Goal: Transaction & Acquisition: Book appointment/travel/reservation

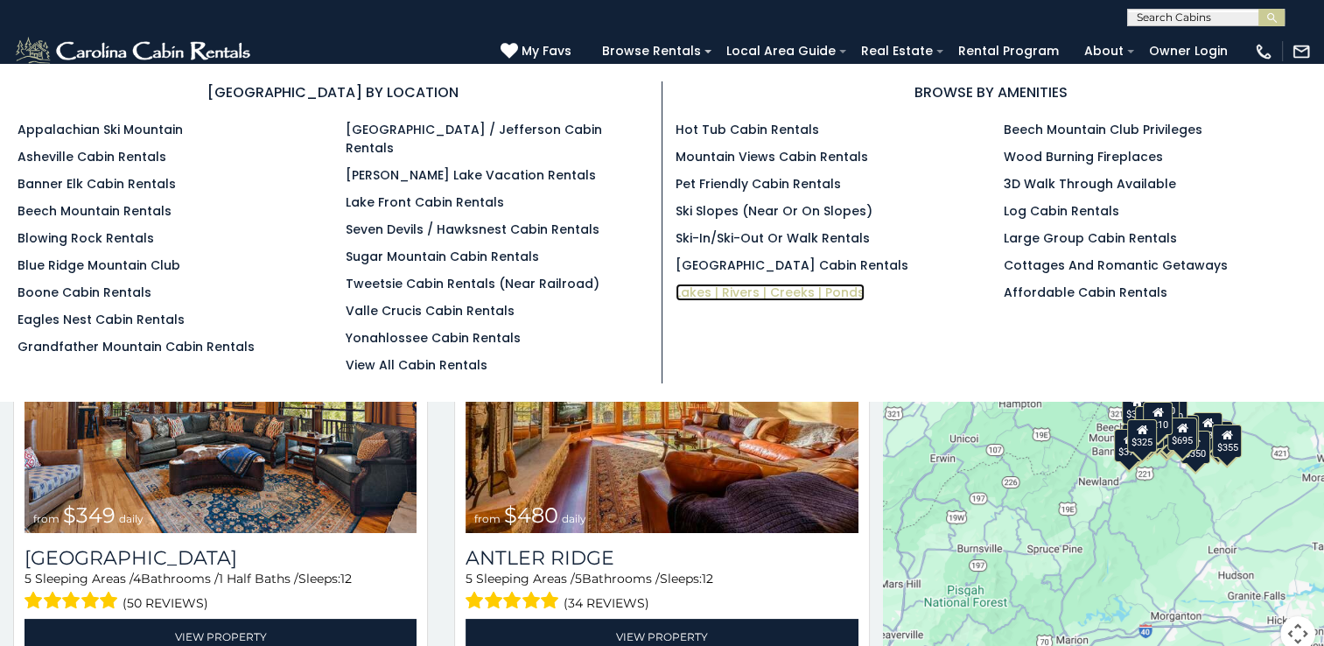
click at [726, 292] on link "Lakes | Rivers | Creeks | Ponds" at bounding box center [770, 293] width 189 height 18
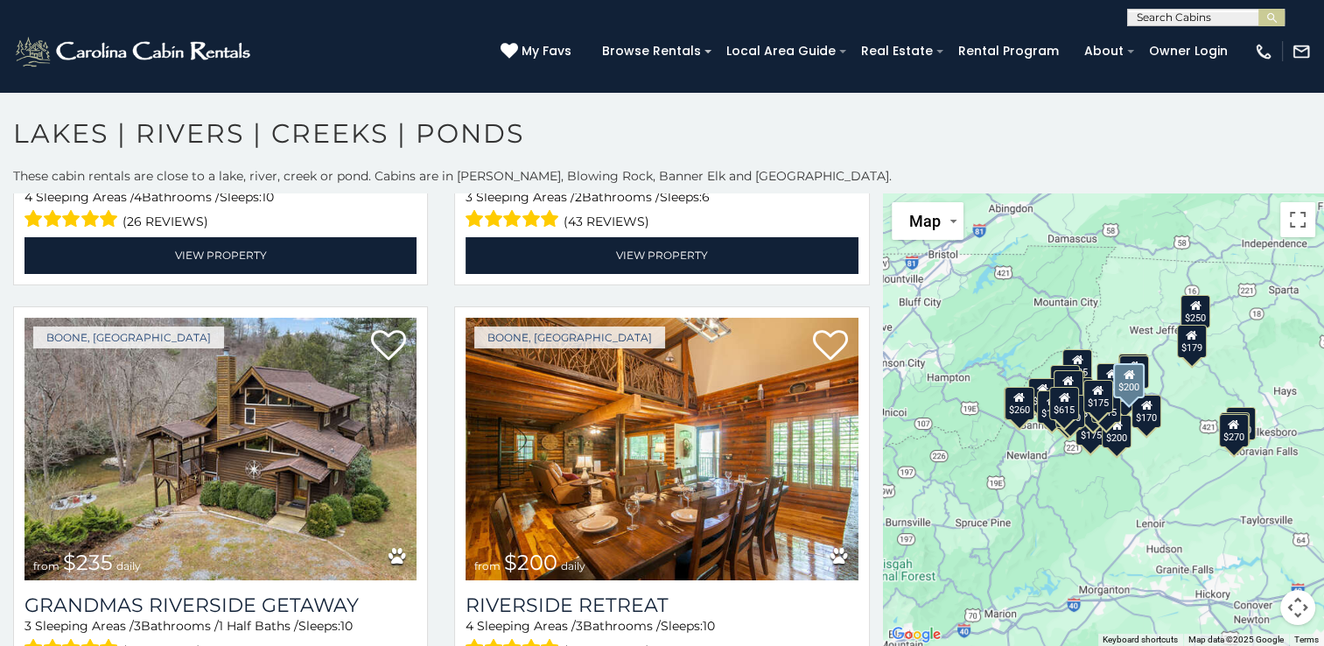
scroll to position [2188, 0]
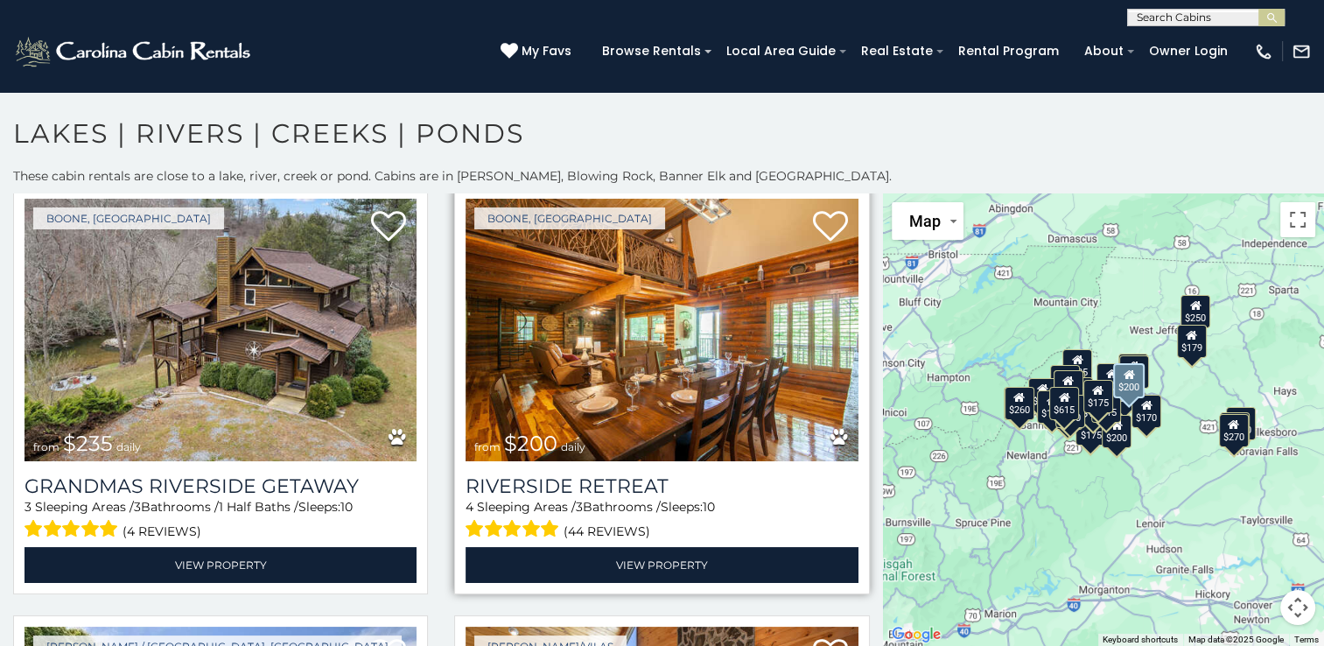
click at [708, 312] on img at bounding box center [662, 330] width 392 height 263
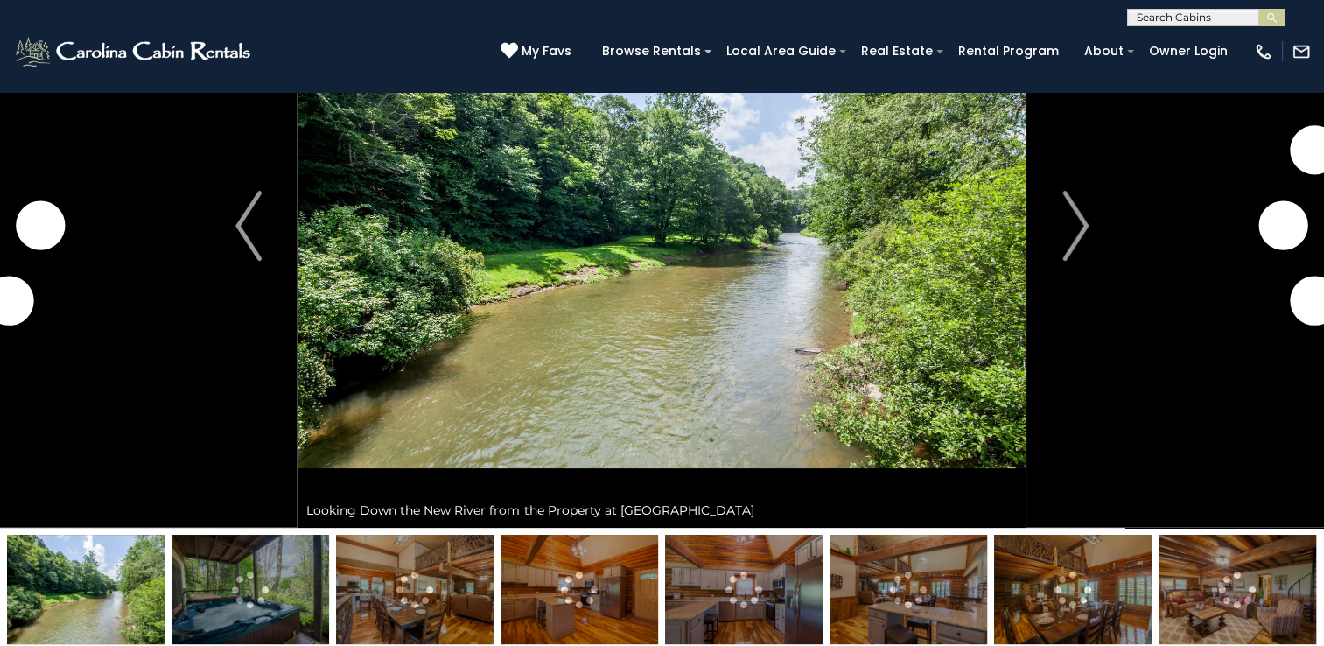
scroll to position [167, 0]
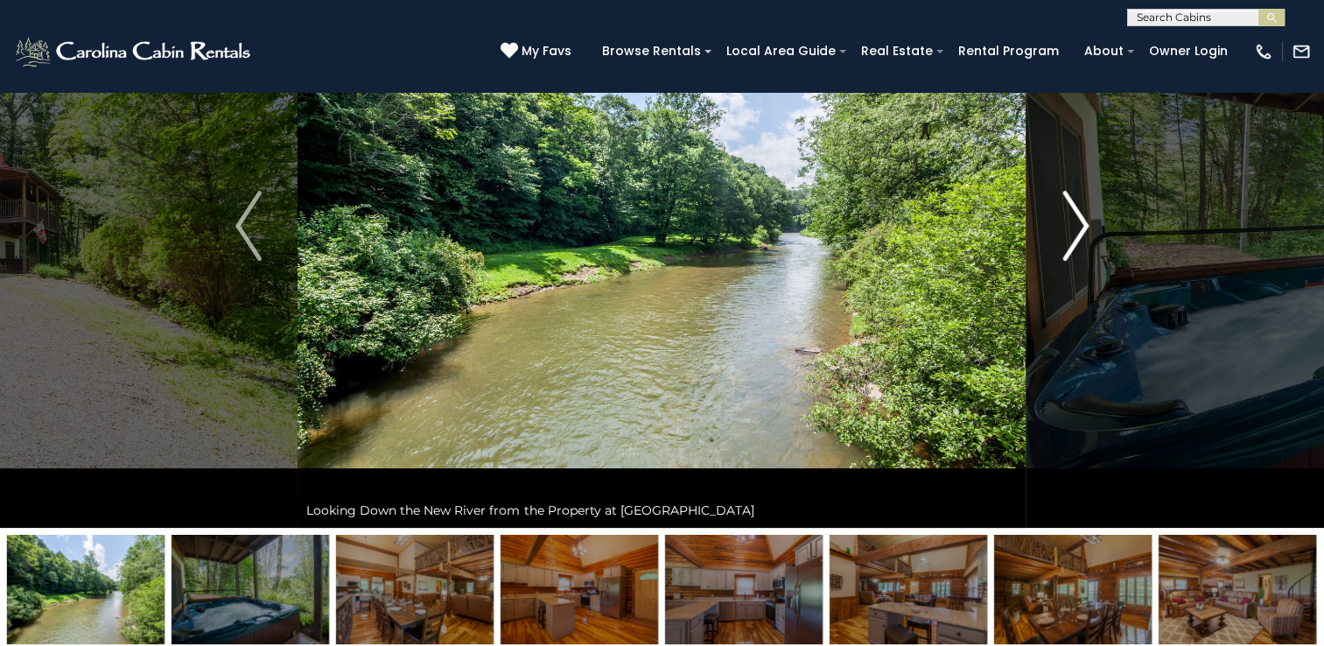
click at [1082, 230] on img "Next" at bounding box center [1076, 226] width 26 height 70
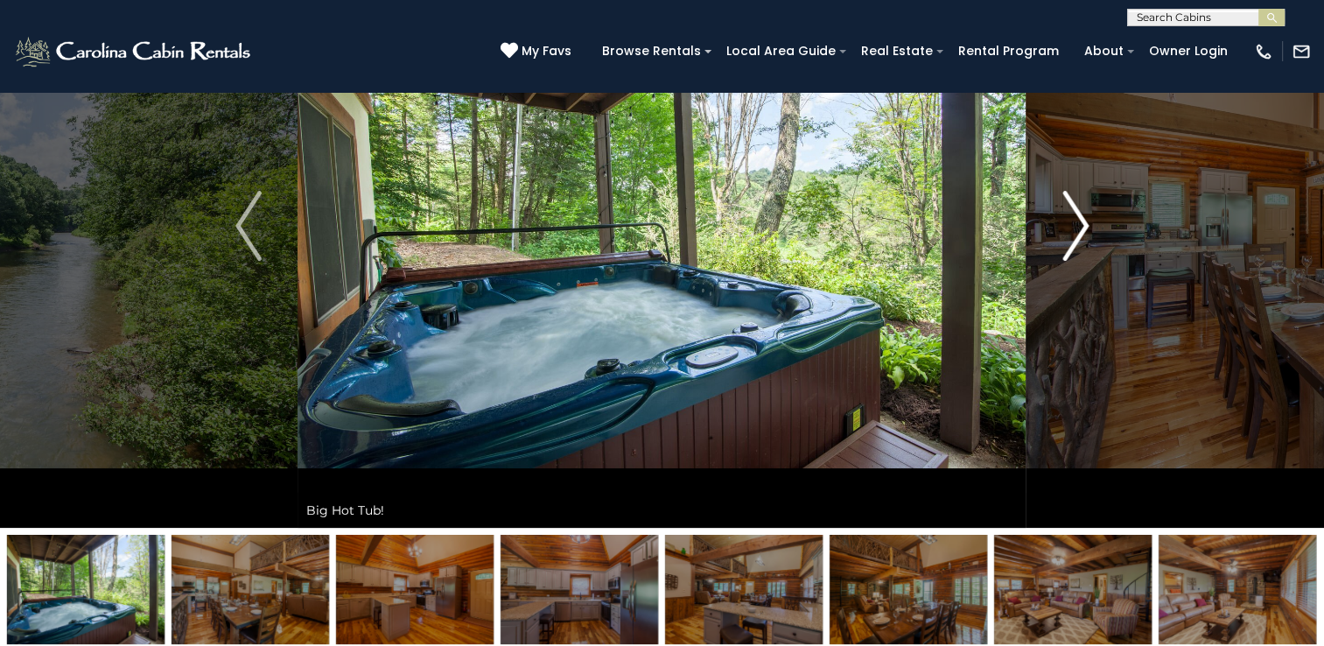
click at [1082, 230] on img "Next" at bounding box center [1076, 226] width 26 height 70
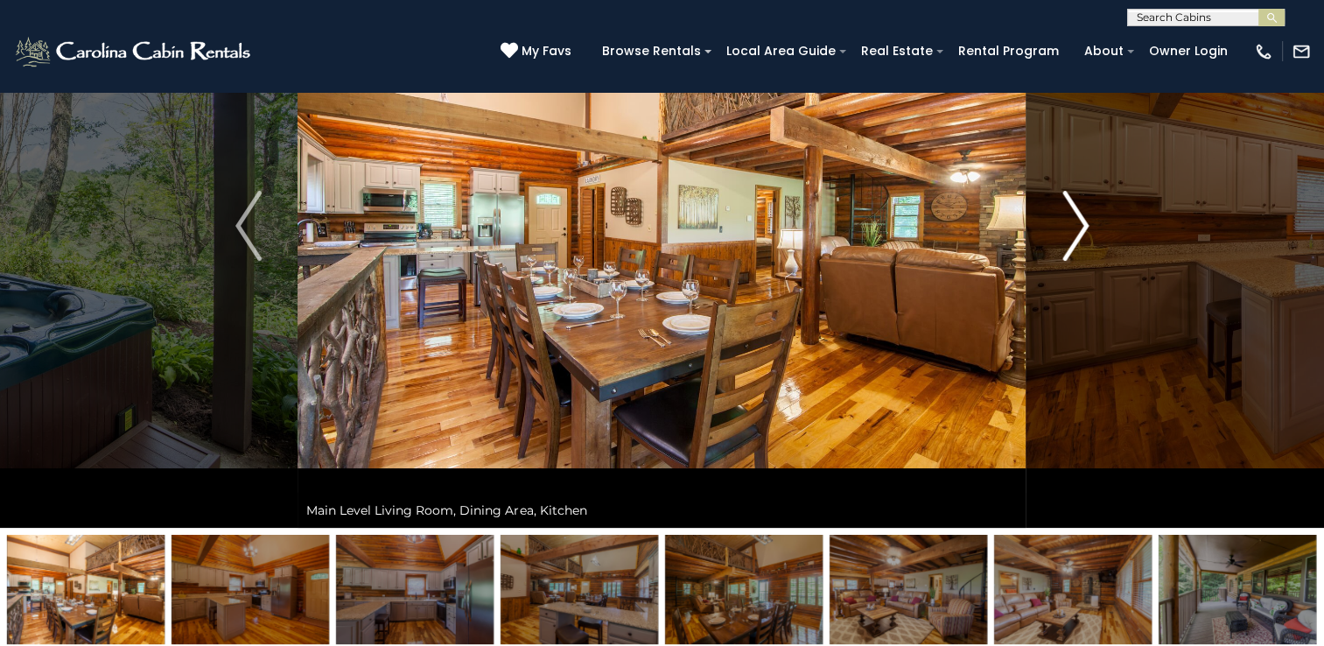
click at [1082, 230] on img "Next" at bounding box center [1076, 226] width 26 height 70
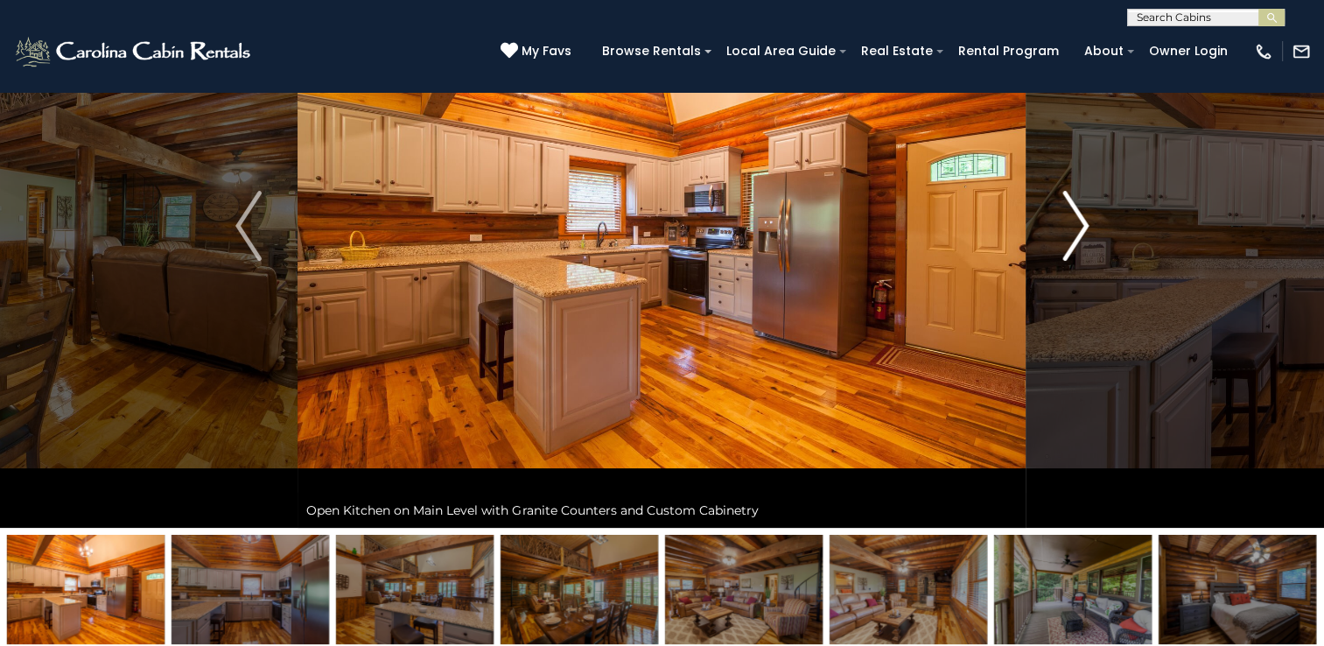
click at [1082, 230] on img "Next" at bounding box center [1076, 226] width 26 height 70
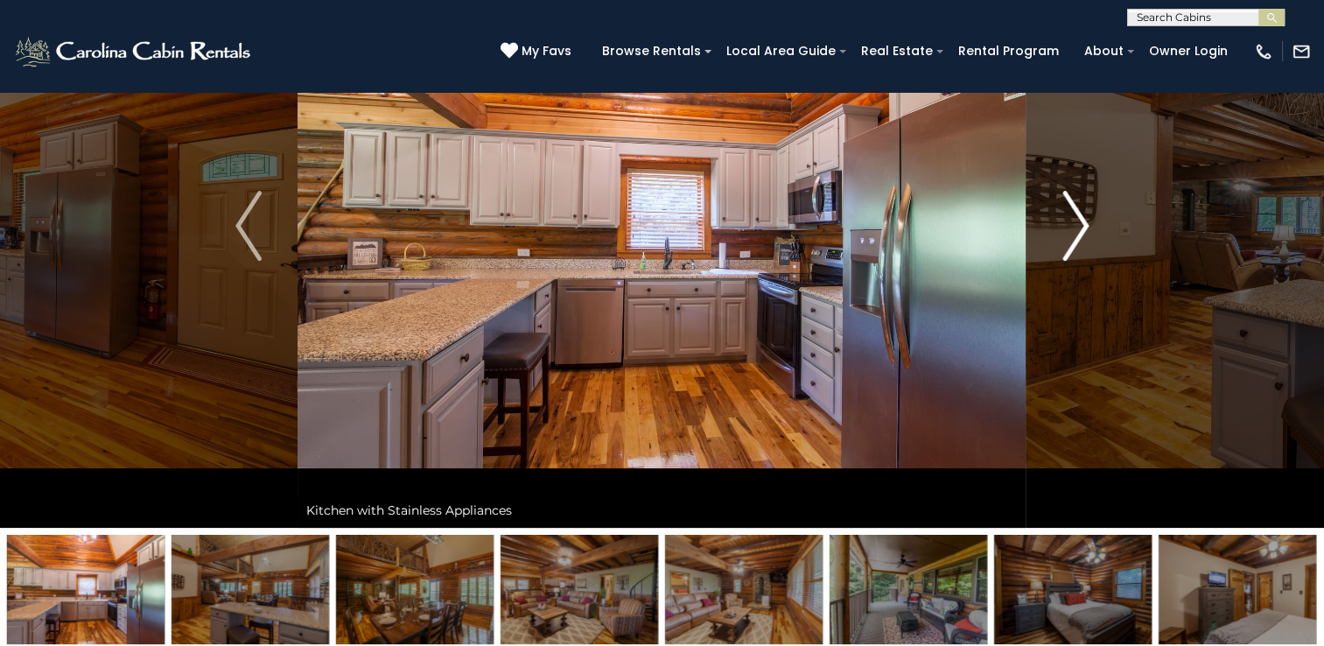
click at [1082, 230] on img "Next" at bounding box center [1076, 226] width 26 height 70
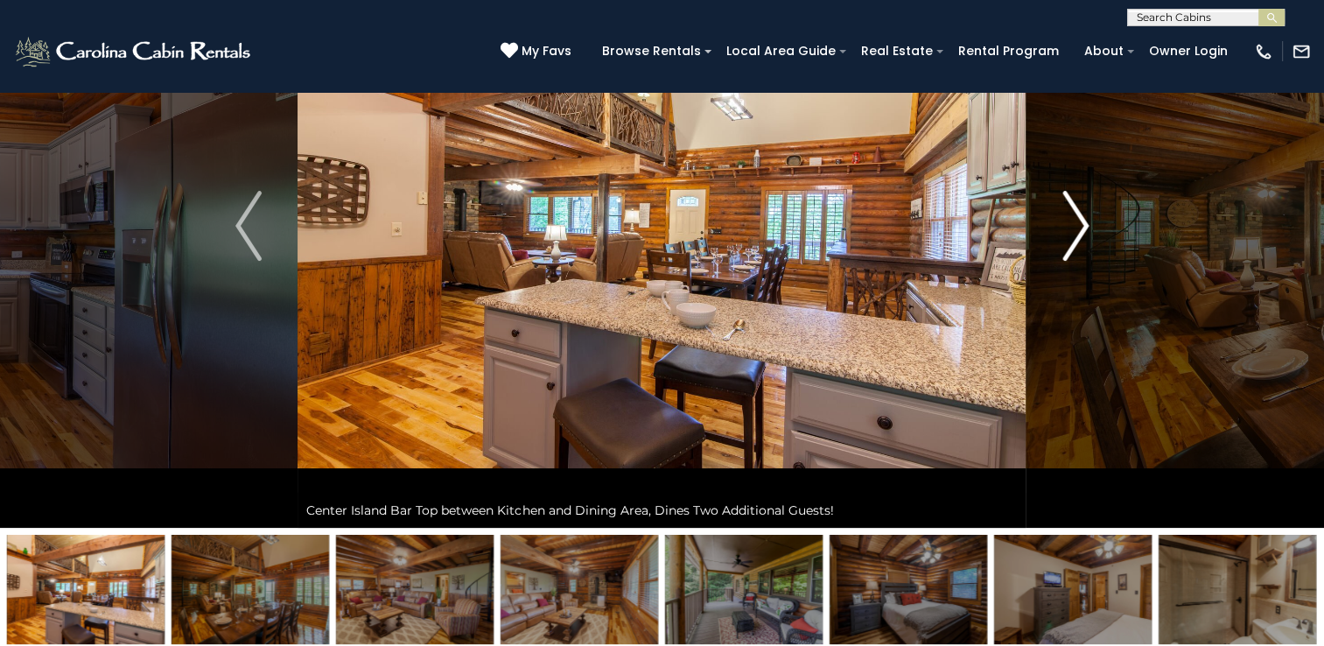
click at [1082, 230] on img "Next" at bounding box center [1076, 226] width 26 height 70
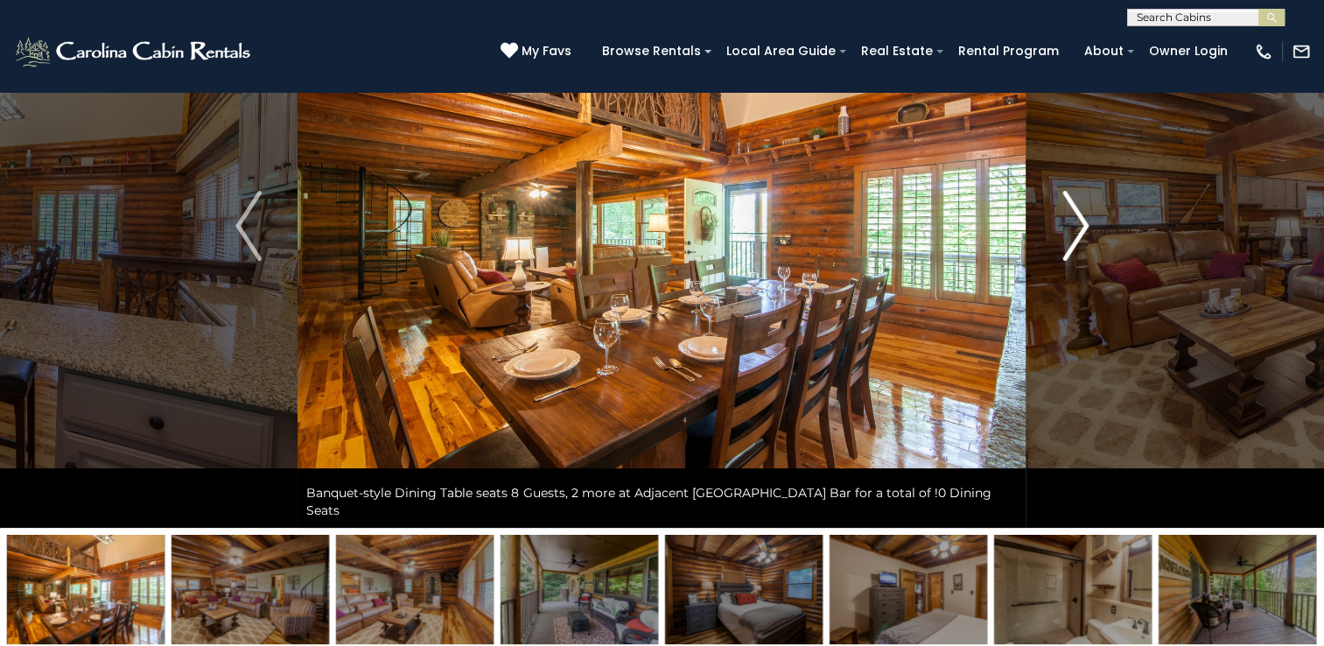
click at [1082, 230] on img "Next" at bounding box center [1076, 226] width 26 height 70
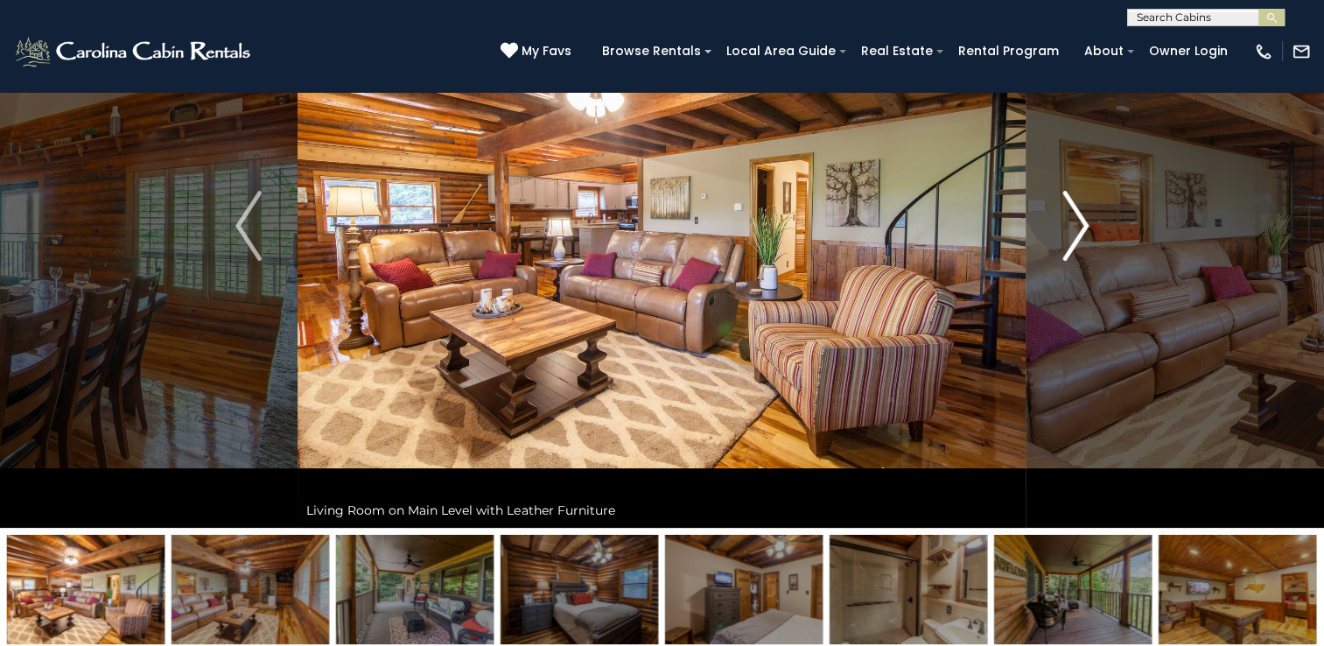
click at [1082, 230] on img "Next" at bounding box center [1076, 226] width 26 height 70
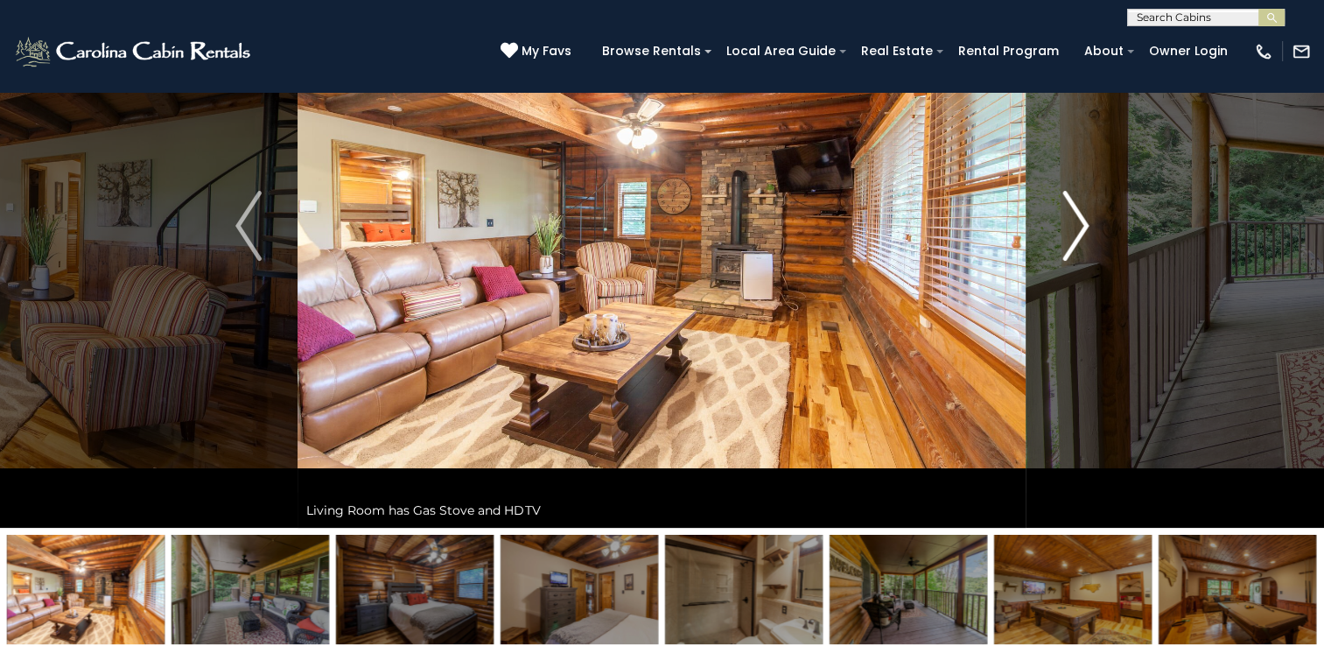
click at [1082, 230] on img "Next" at bounding box center [1076, 226] width 26 height 70
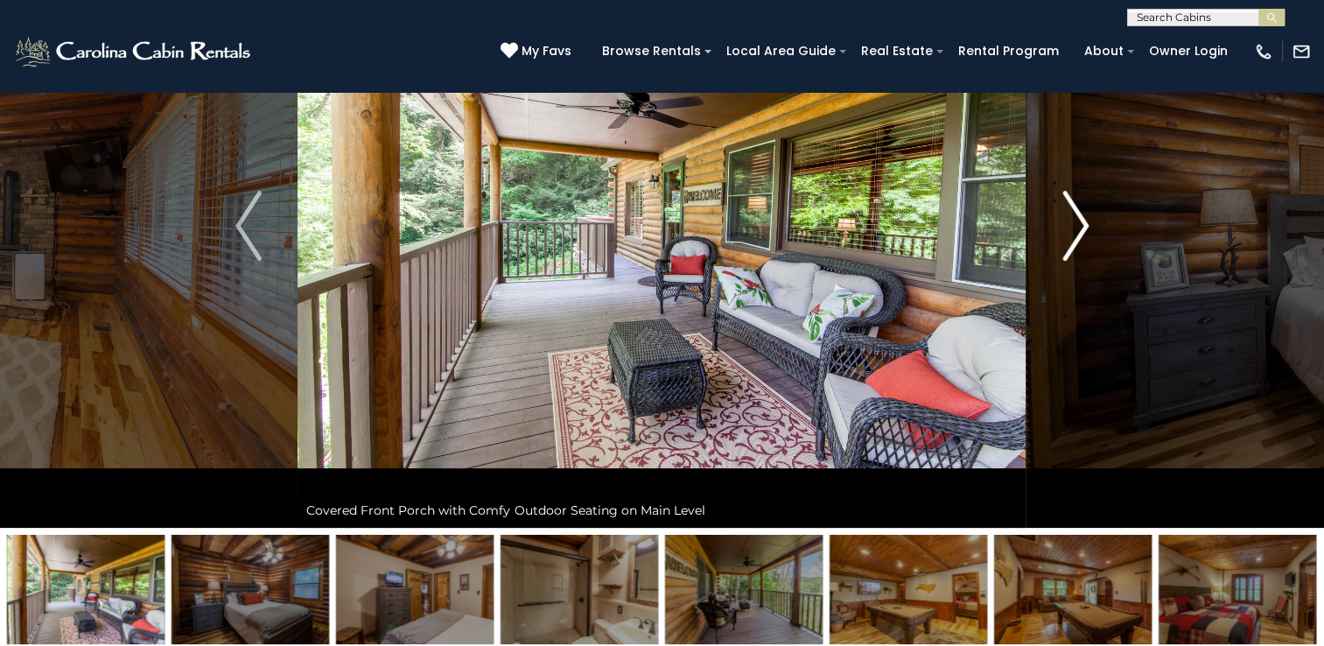
click at [1082, 230] on img "Next" at bounding box center [1076, 226] width 26 height 70
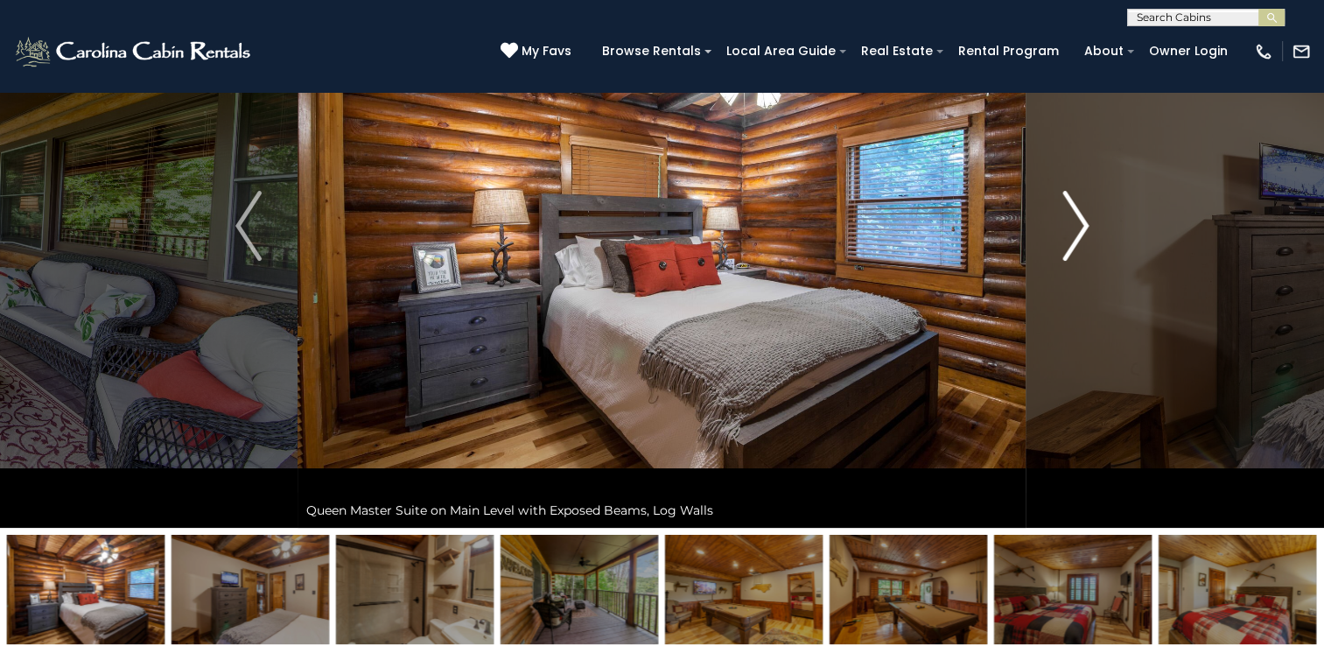
click at [1082, 230] on img "Next" at bounding box center [1076, 226] width 26 height 70
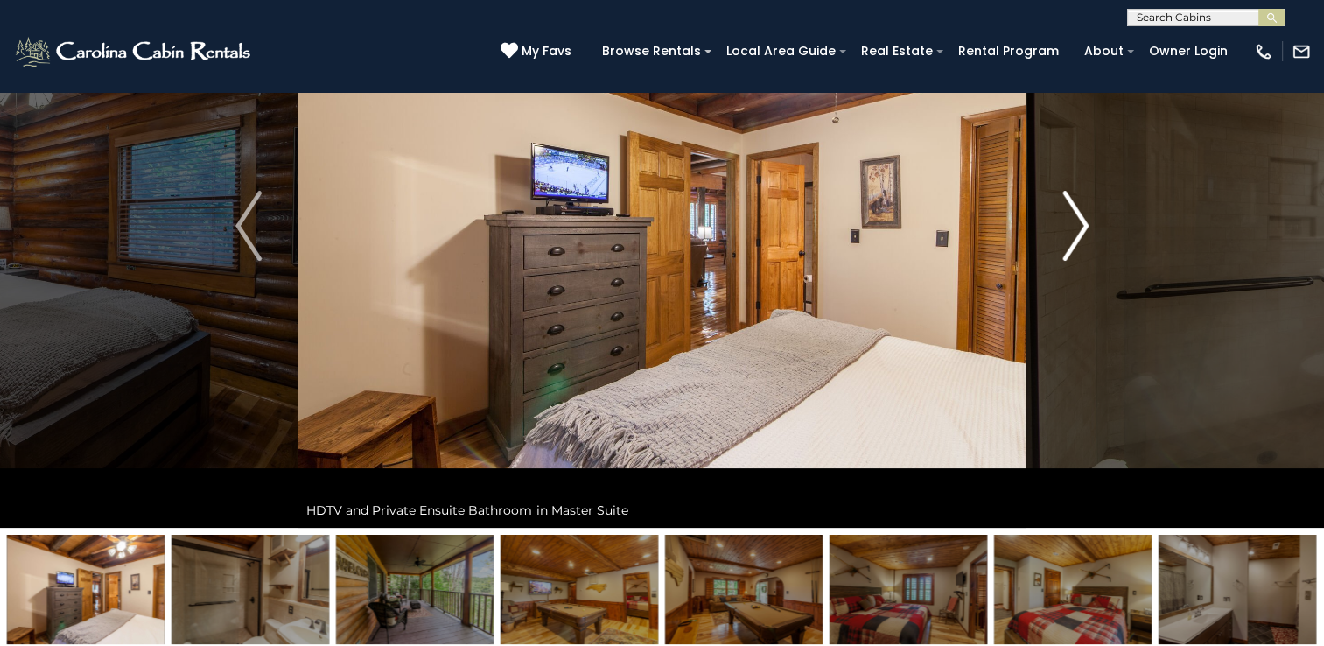
click at [1082, 230] on img "Next" at bounding box center [1076, 226] width 26 height 70
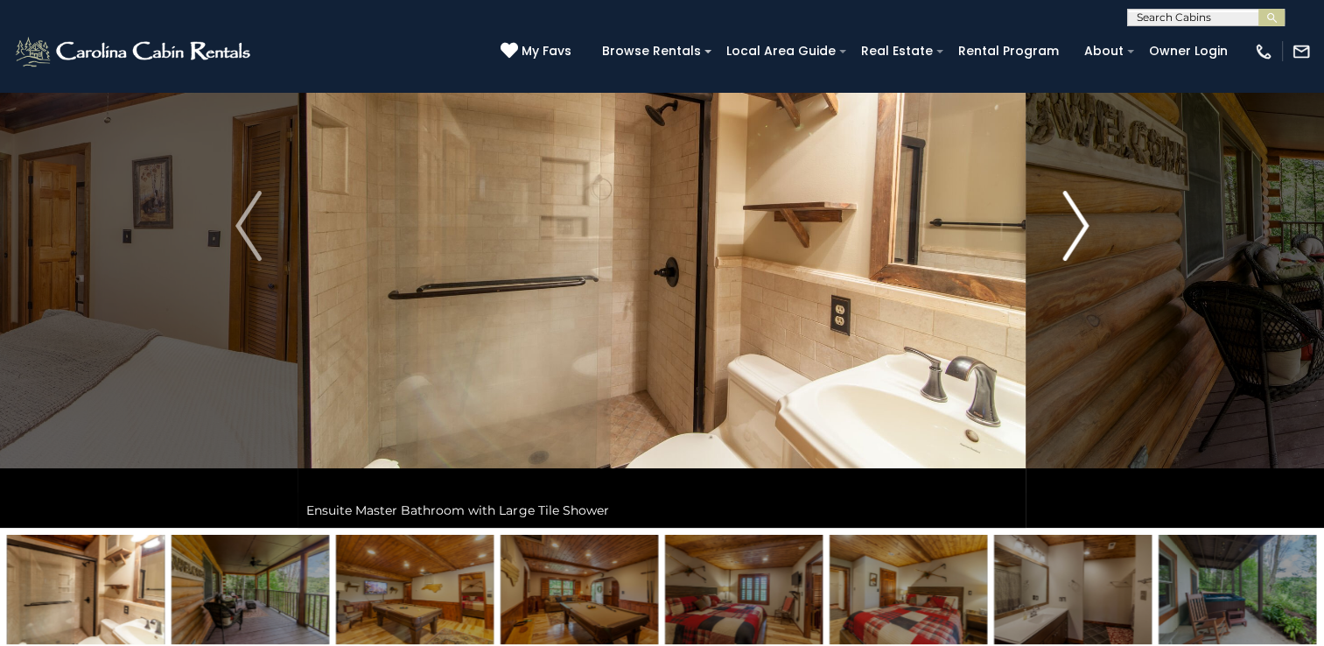
click at [1082, 230] on img "Next" at bounding box center [1076, 226] width 26 height 70
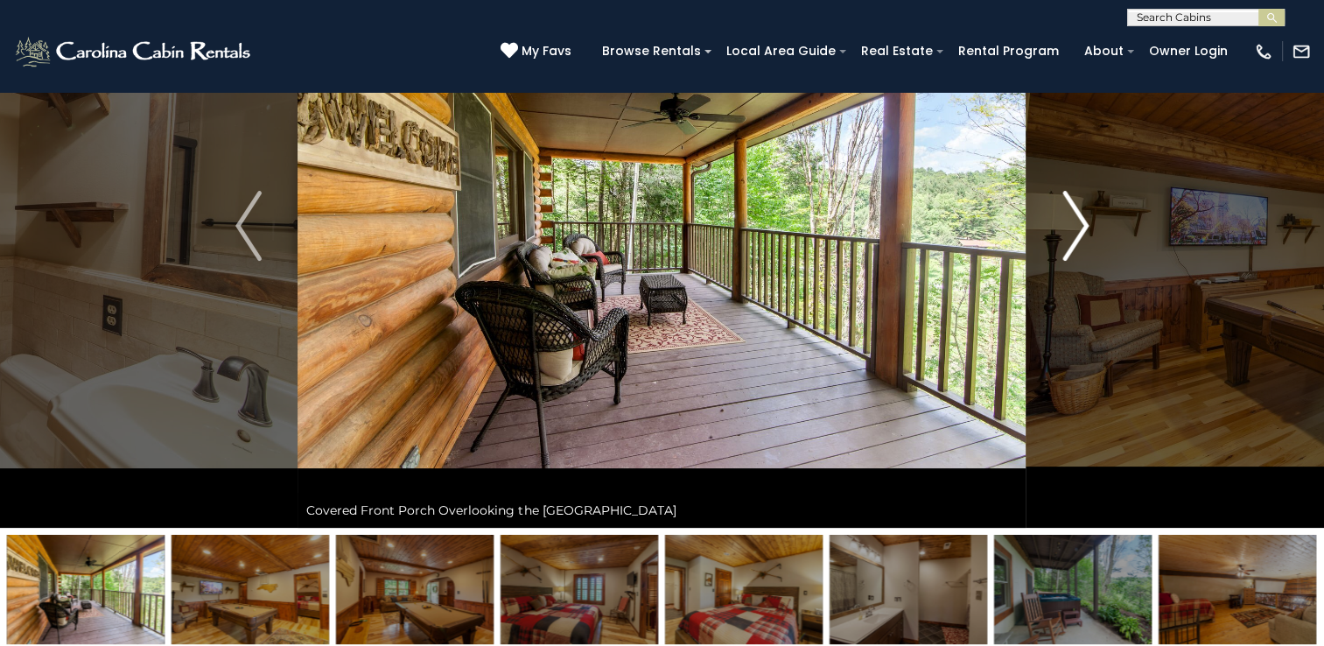
click at [1082, 230] on img "Next" at bounding box center [1076, 226] width 26 height 70
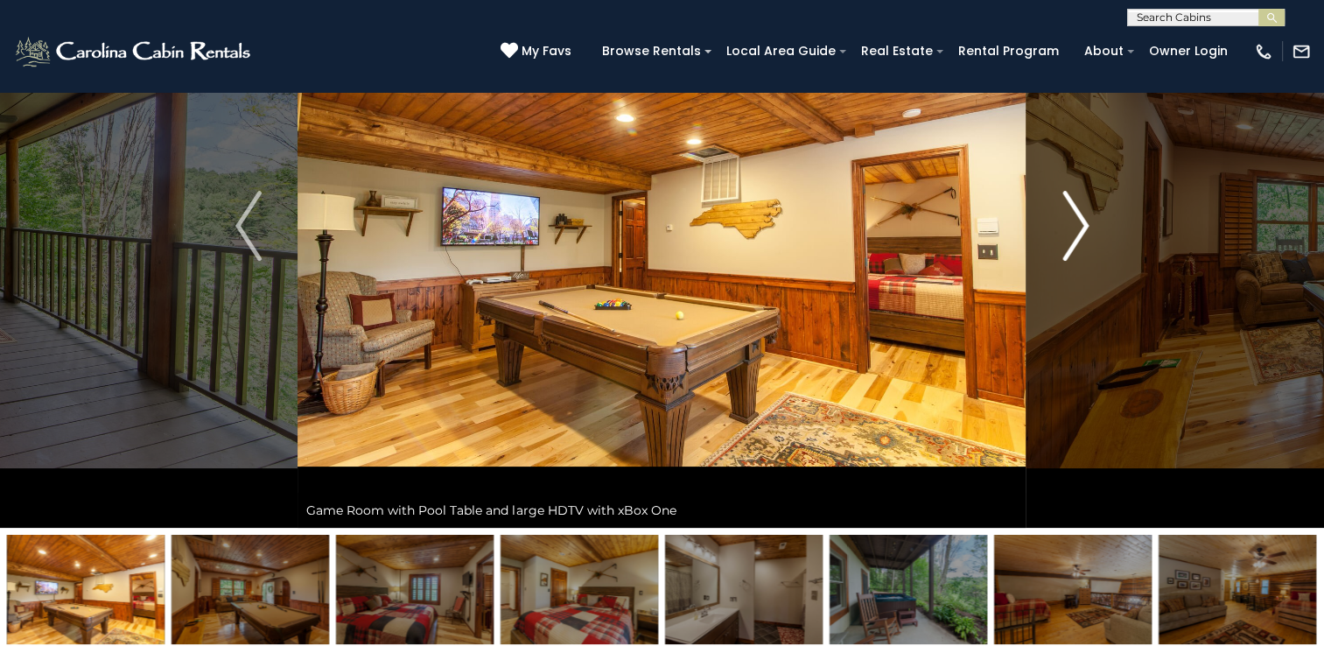
click at [1082, 230] on img "Next" at bounding box center [1076, 226] width 26 height 70
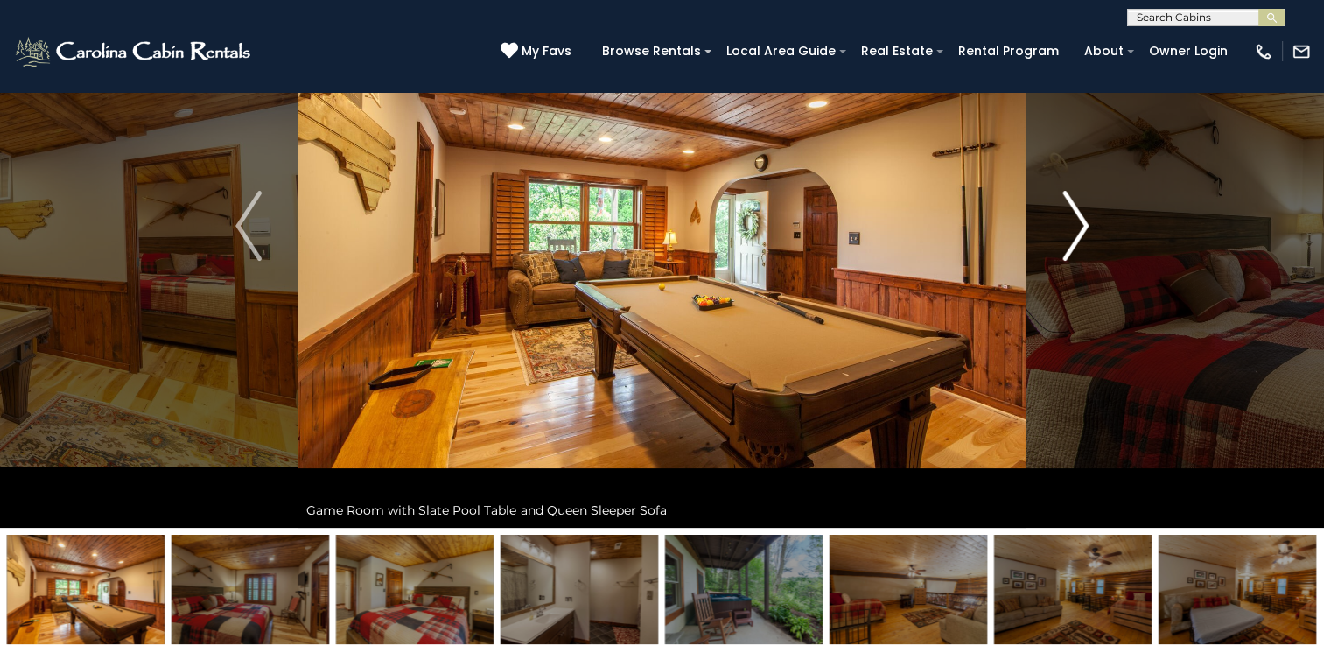
click at [1082, 230] on img "Next" at bounding box center [1076, 226] width 26 height 70
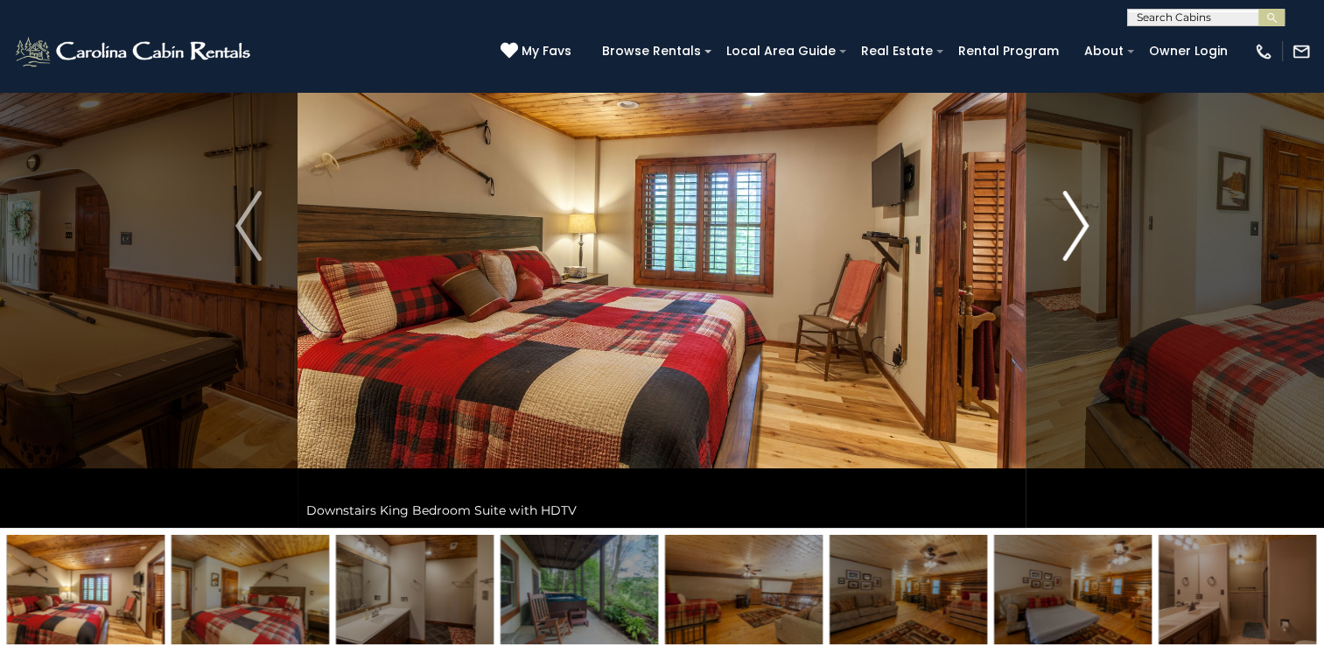
click at [1082, 230] on img "Next" at bounding box center [1076, 226] width 26 height 70
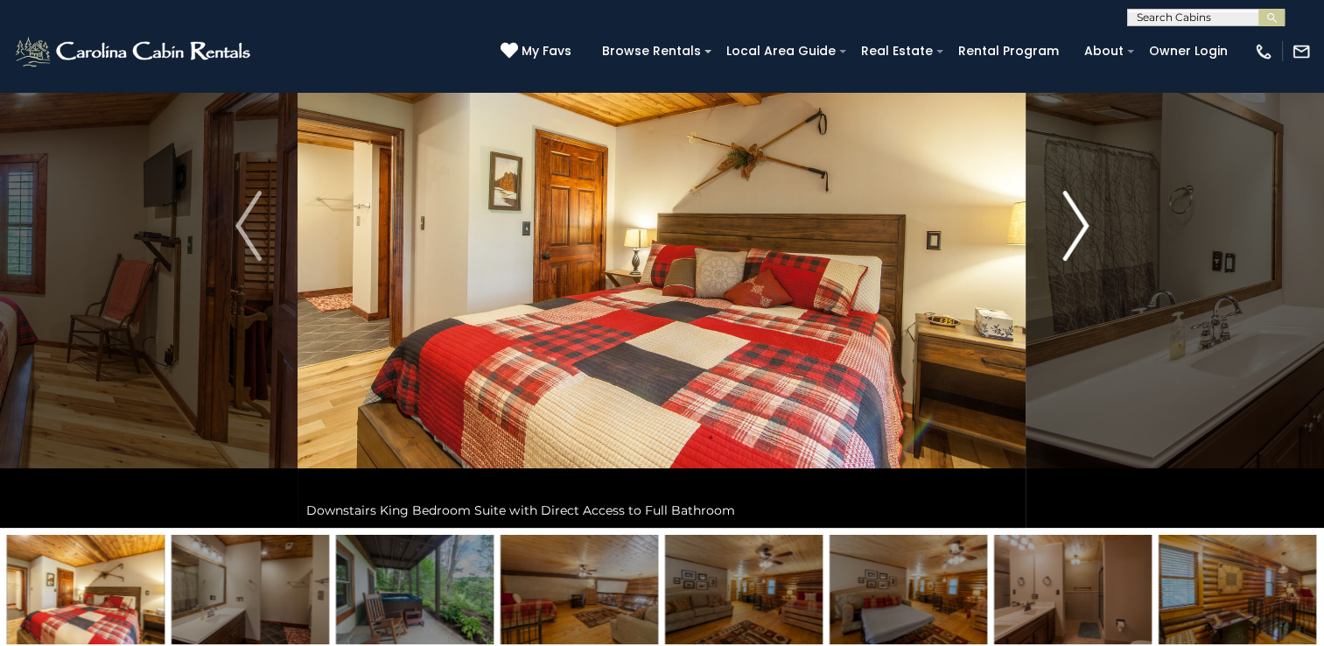
click at [1082, 230] on img "Next" at bounding box center [1076, 226] width 26 height 70
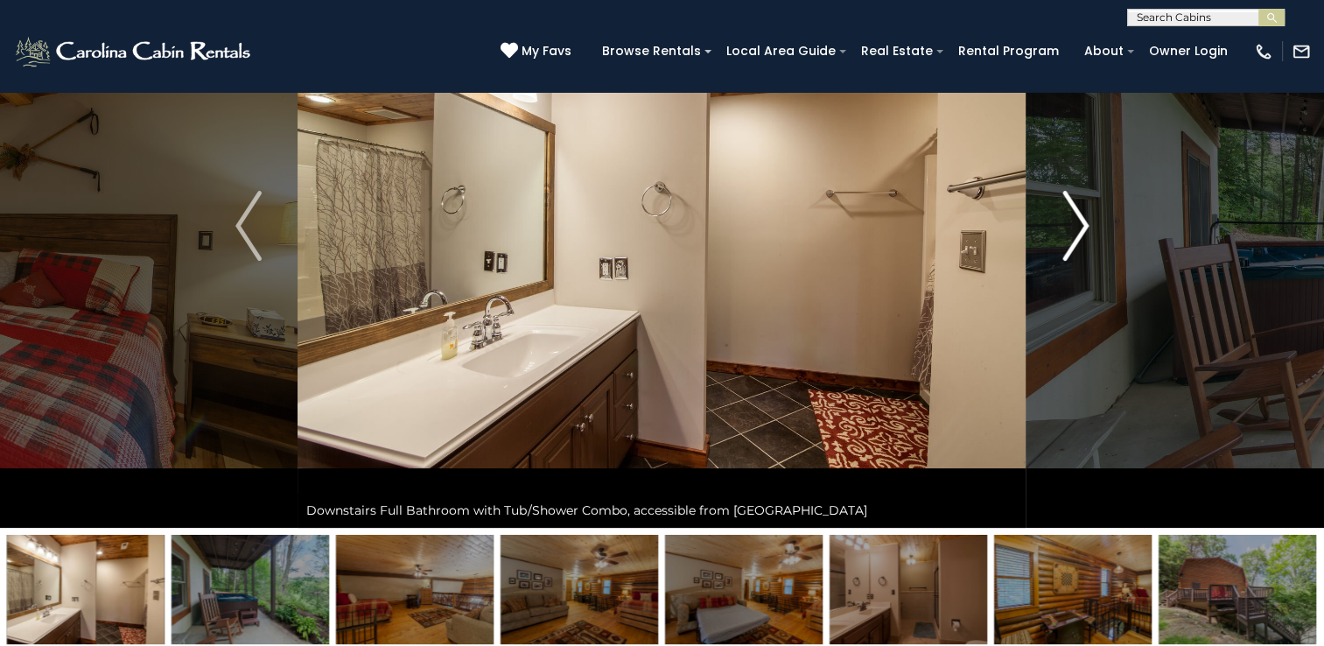
click at [1082, 230] on img "Next" at bounding box center [1076, 226] width 26 height 70
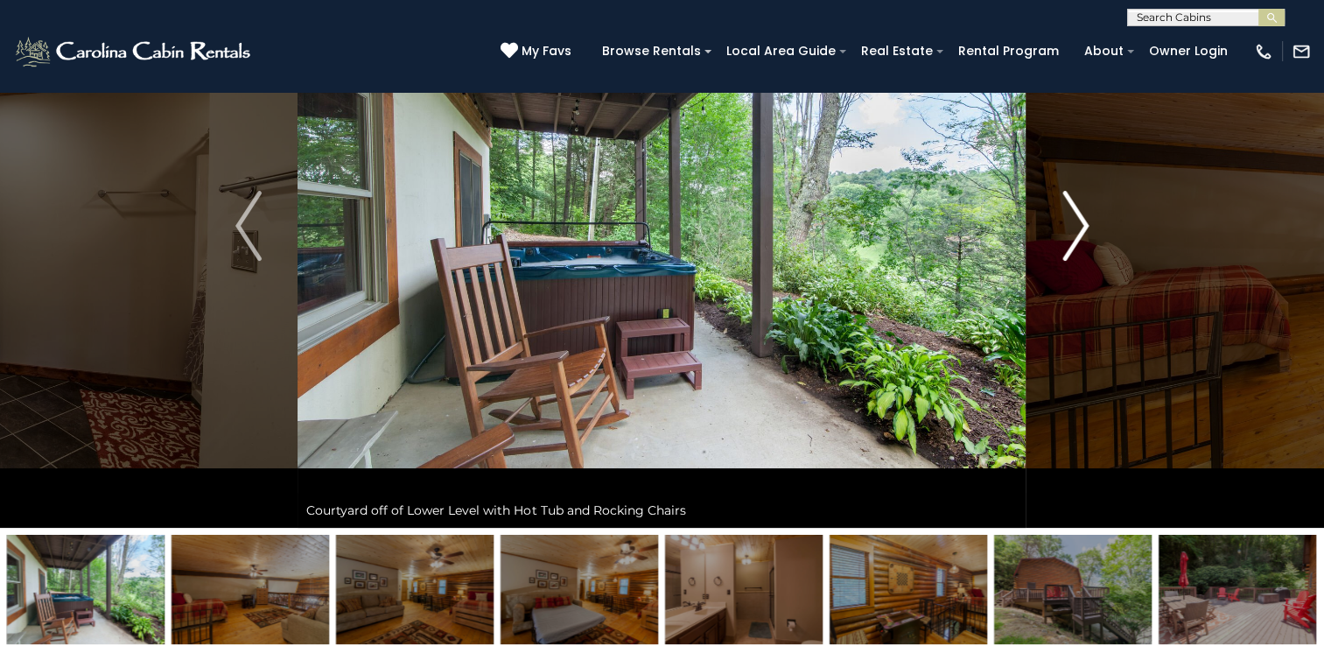
click at [1082, 230] on img "Next" at bounding box center [1076, 226] width 26 height 70
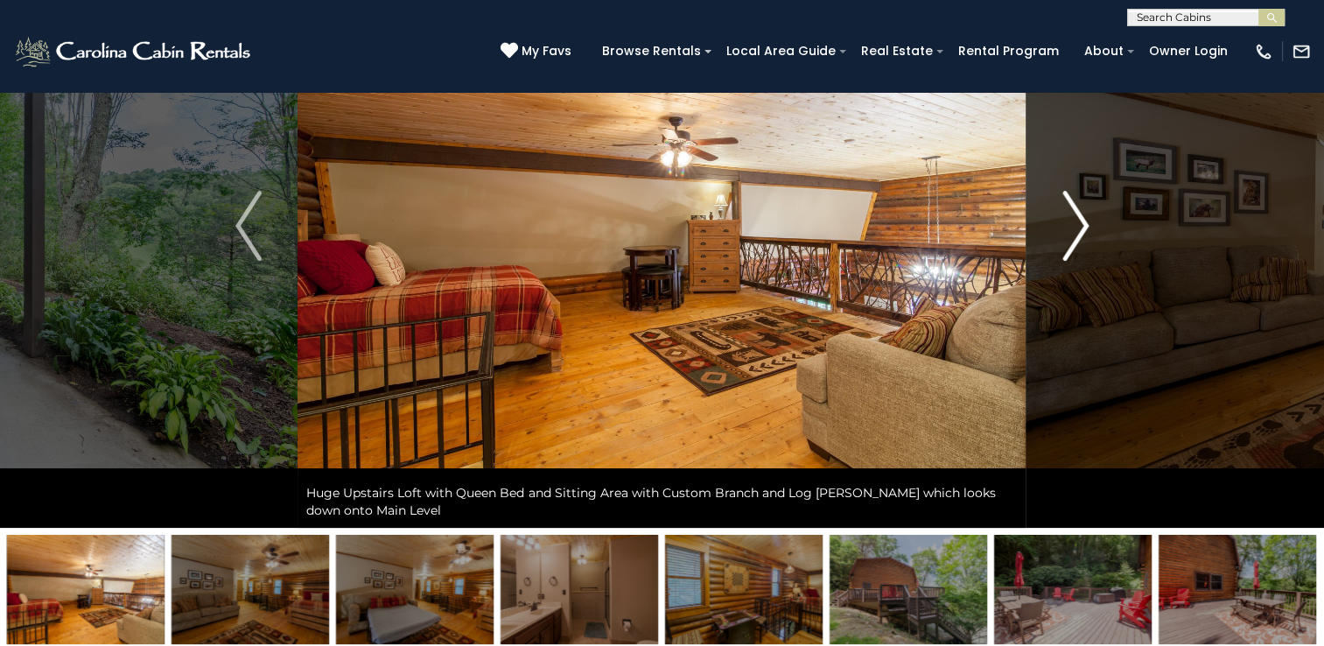
click at [1082, 230] on img "Next" at bounding box center [1076, 226] width 26 height 70
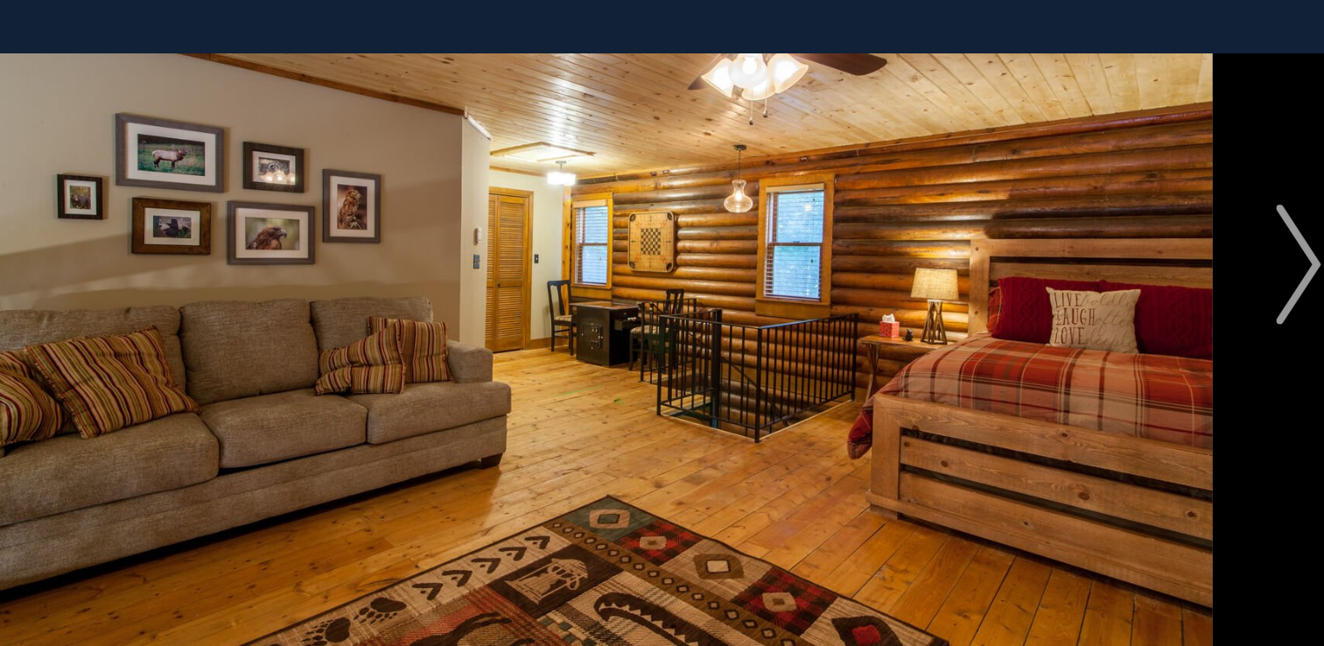
scroll to position [178, 0]
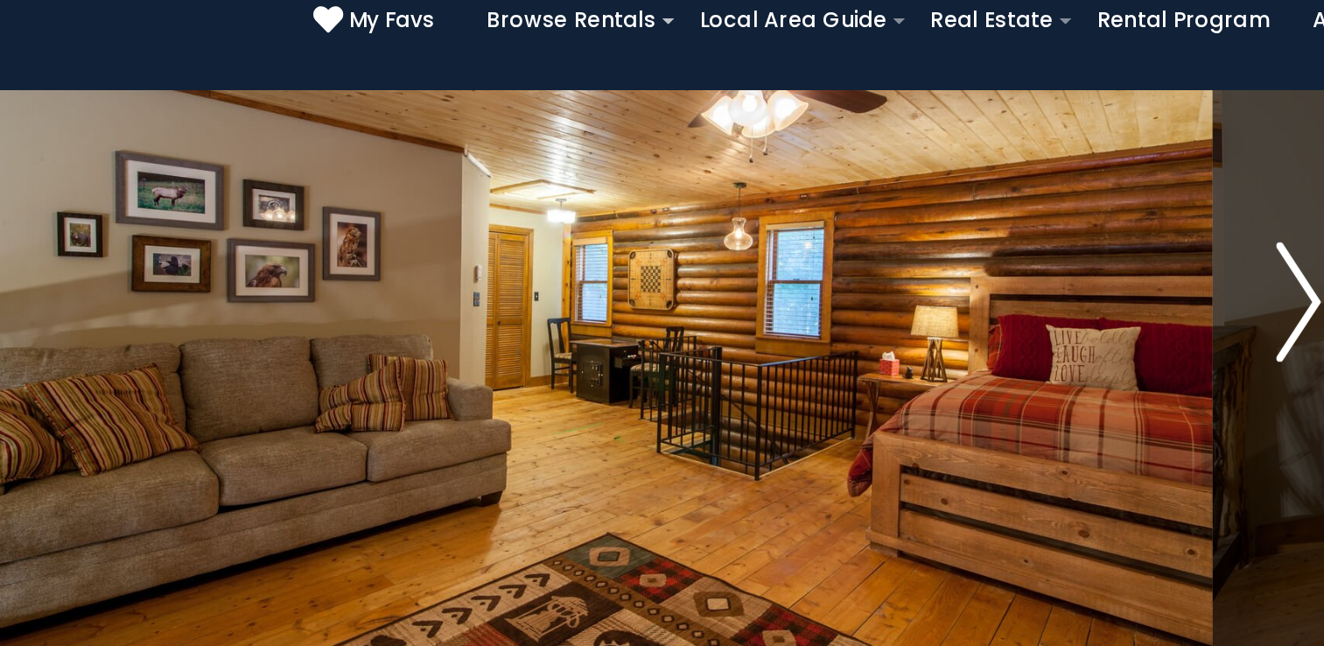
click at [1029, 350] on button "Next" at bounding box center [1076, 215] width 98 height 604
